Goal: Navigation & Orientation: Find specific page/section

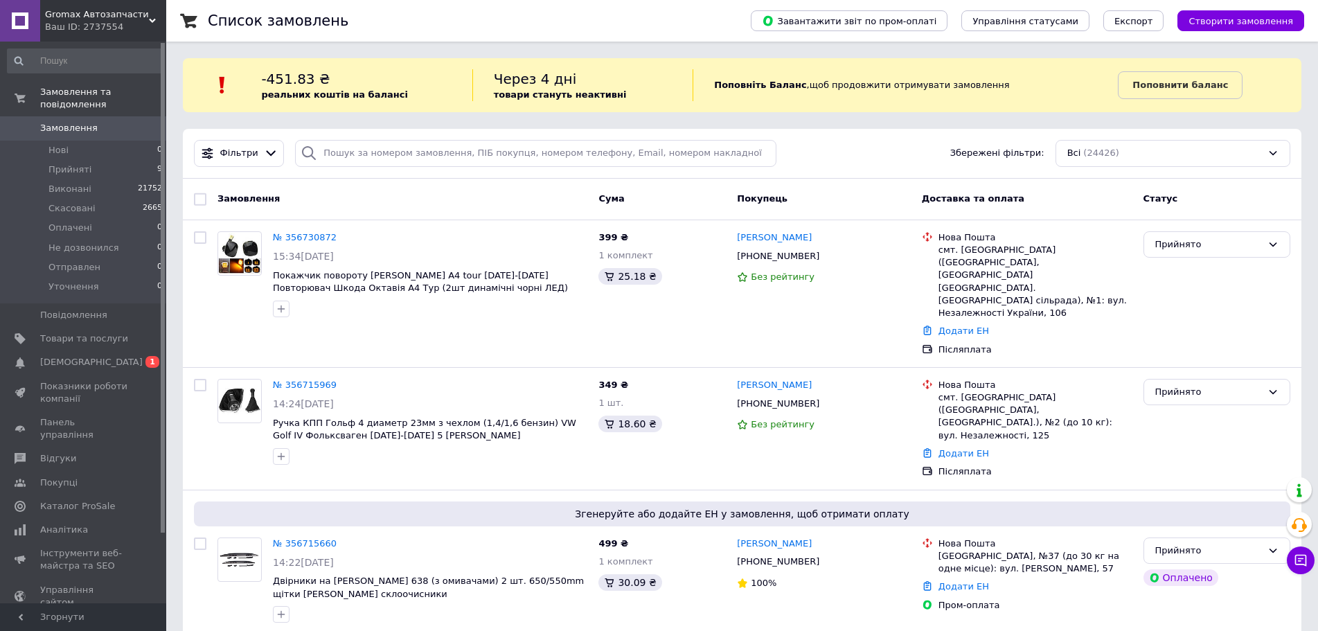
click at [62, 356] on span "[DEMOGRAPHIC_DATA]" at bounding box center [91, 362] width 102 height 12
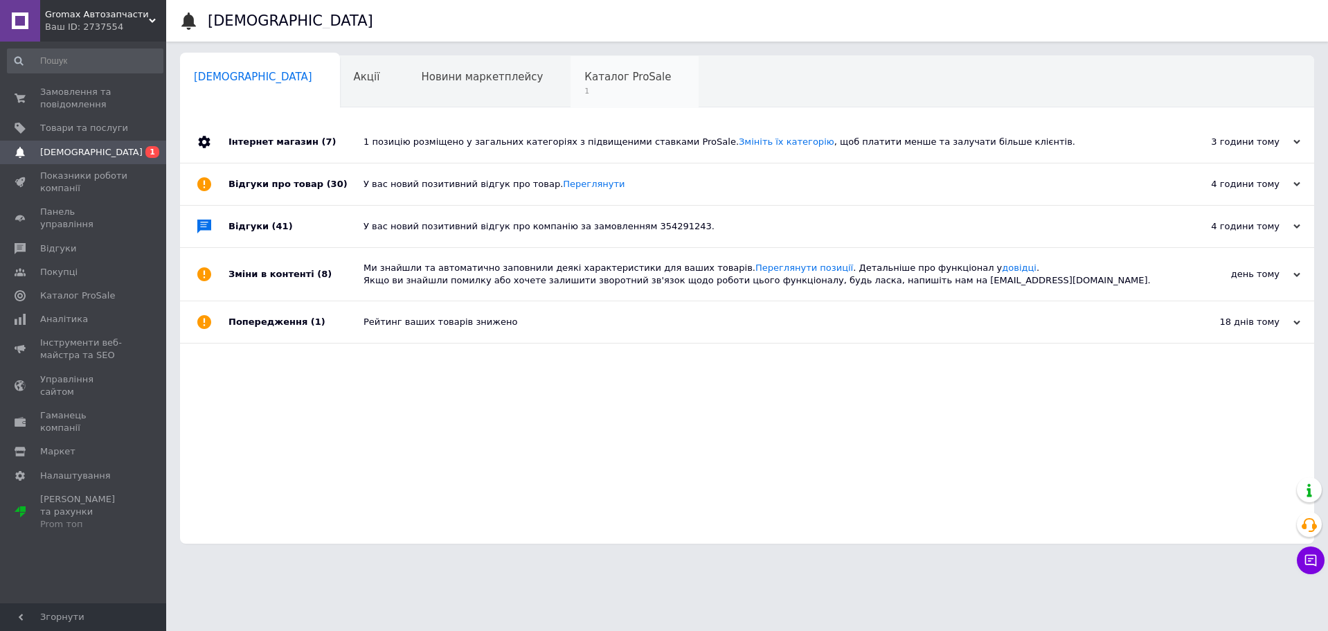
click at [570, 100] on div "Каталог ProSale 1" at bounding box center [634, 82] width 128 height 53
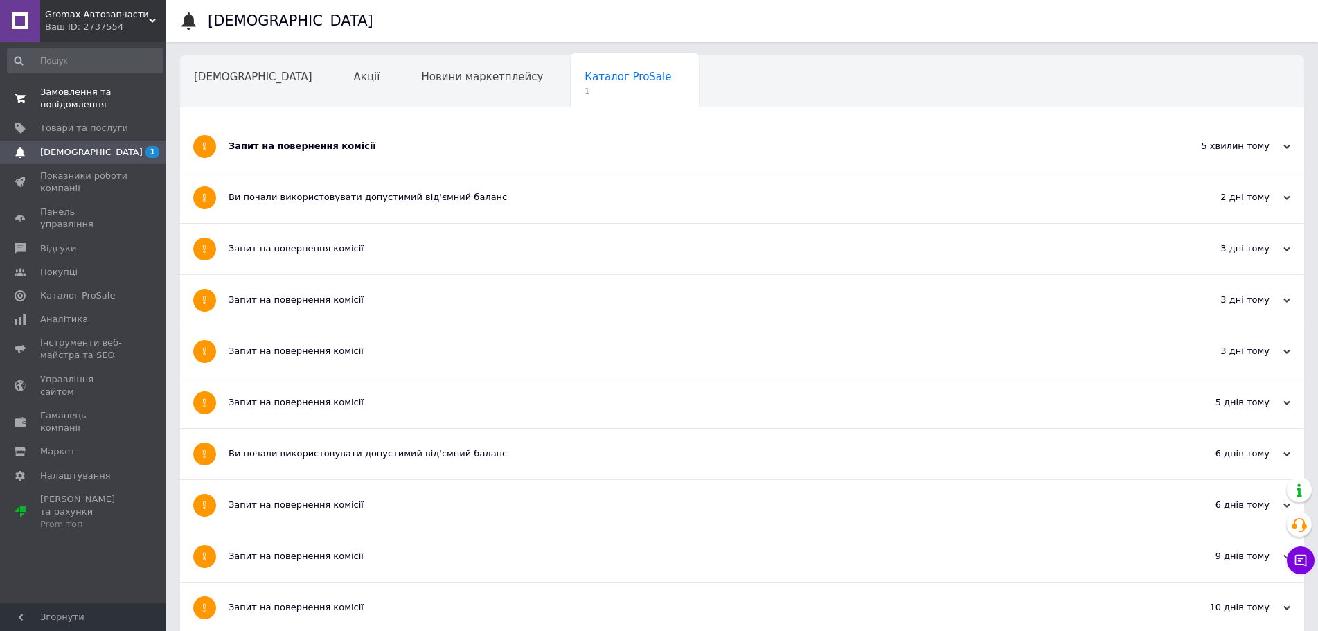
click at [85, 87] on span "Замовлення та повідомлення" at bounding box center [84, 98] width 88 height 25
